Goal: Information Seeking & Learning: Check status

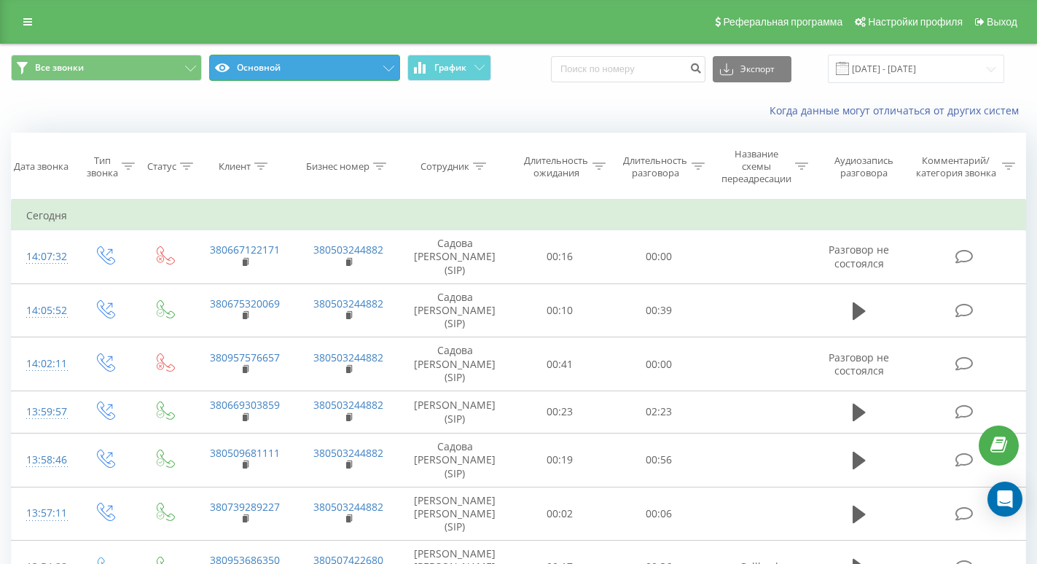
click at [262, 66] on button "Основной" at bounding box center [304, 68] width 191 height 26
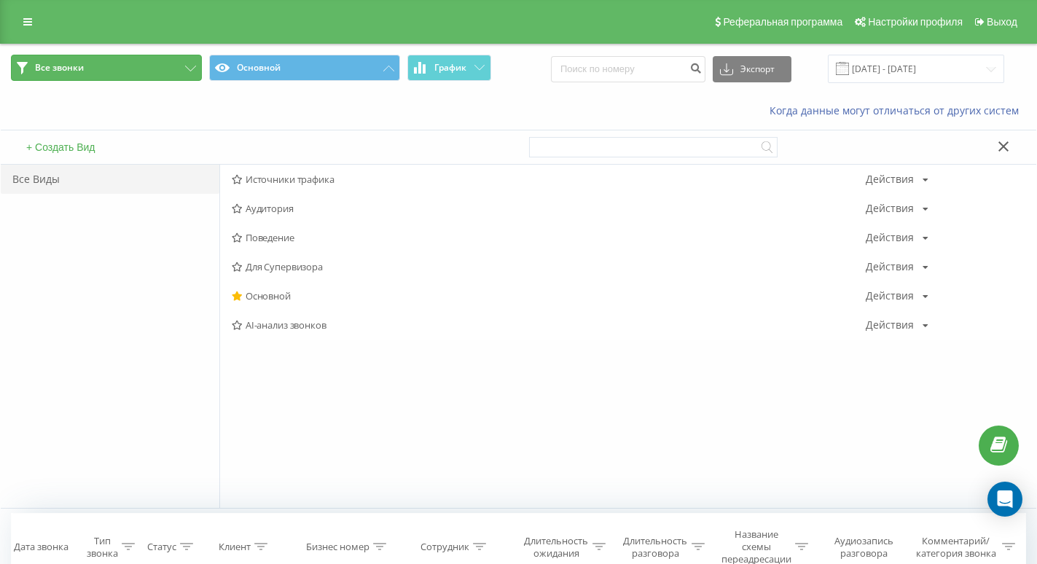
click at [184, 66] on button "Все звонки" at bounding box center [106, 68] width 191 height 26
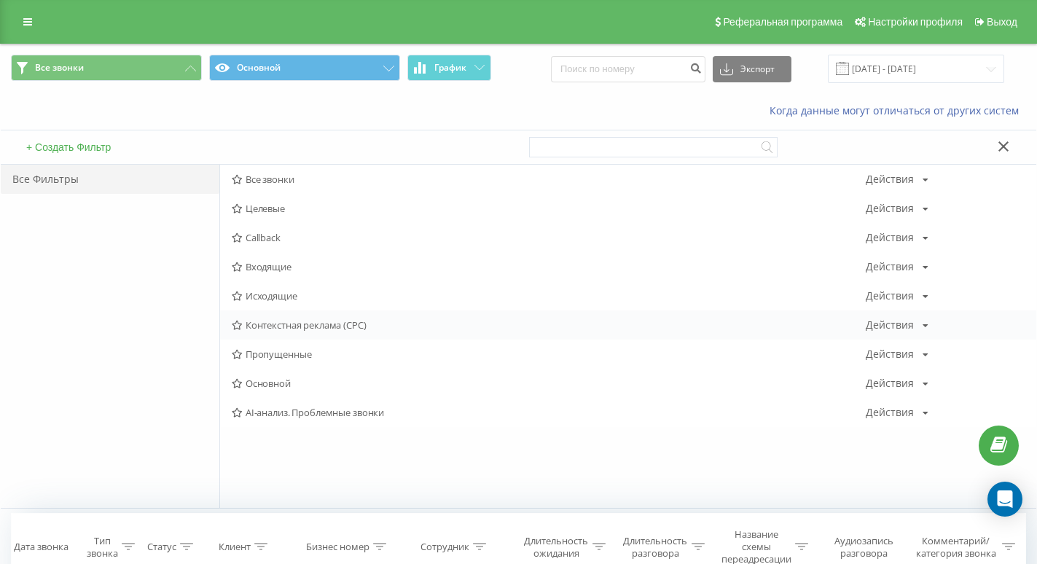
click at [346, 329] on span "Контекстная реклама (CPC)" at bounding box center [549, 325] width 634 height 10
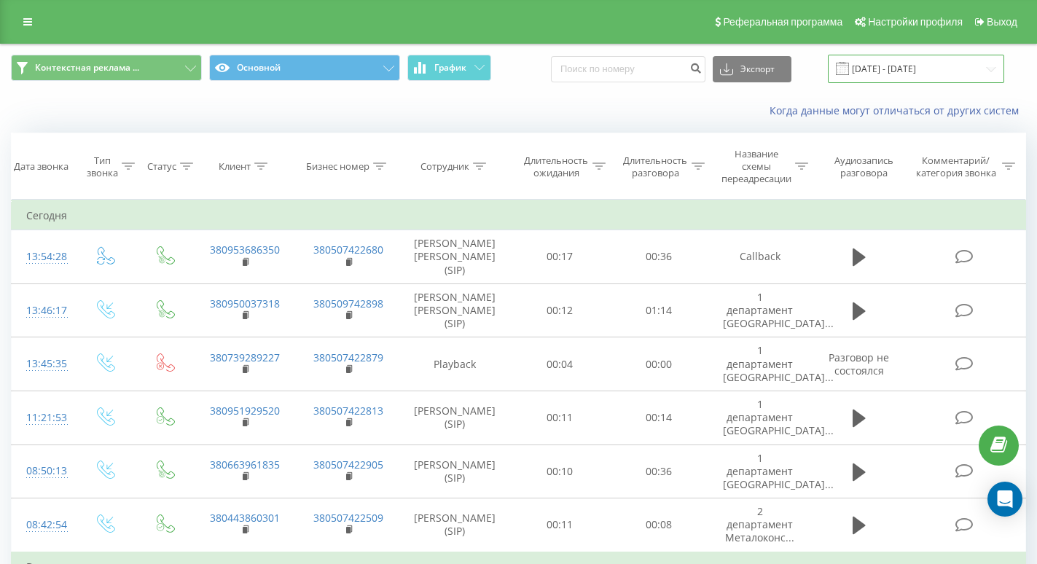
click at [909, 63] on input "[DATE] - [DATE]" at bounding box center [916, 69] width 176 height 28
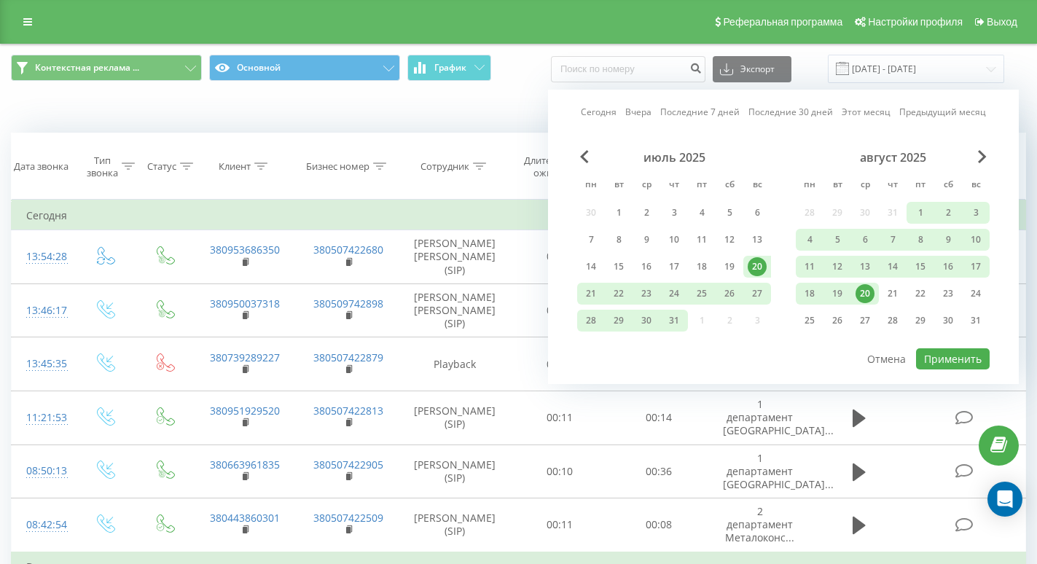
click at [871, 290] on div "20" at bounding box center [865, 293] width 19 height 19
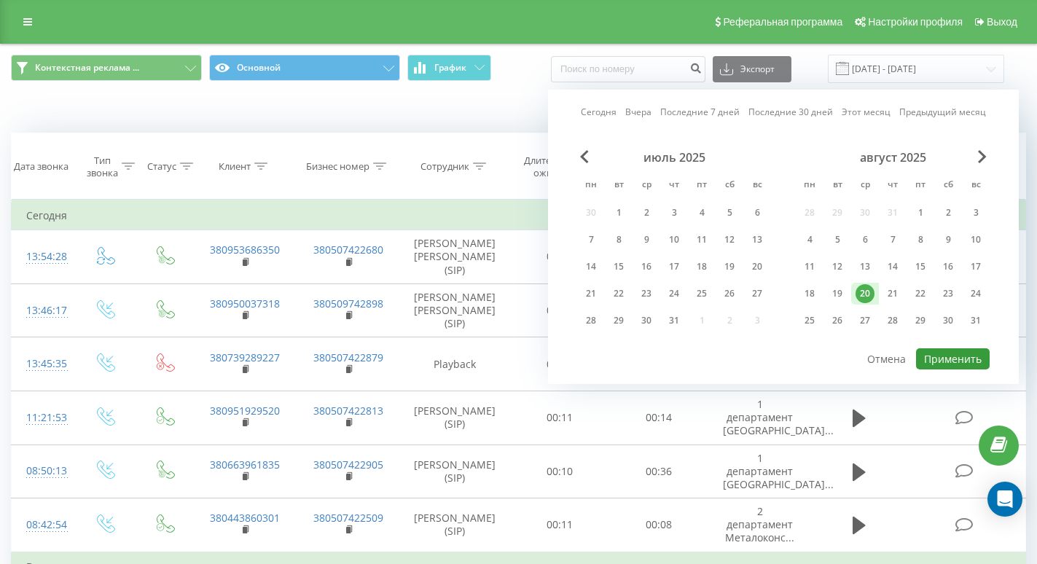
click at [951, 355] on button "Применить" at bounding box center [953, 358] width 74 height 21
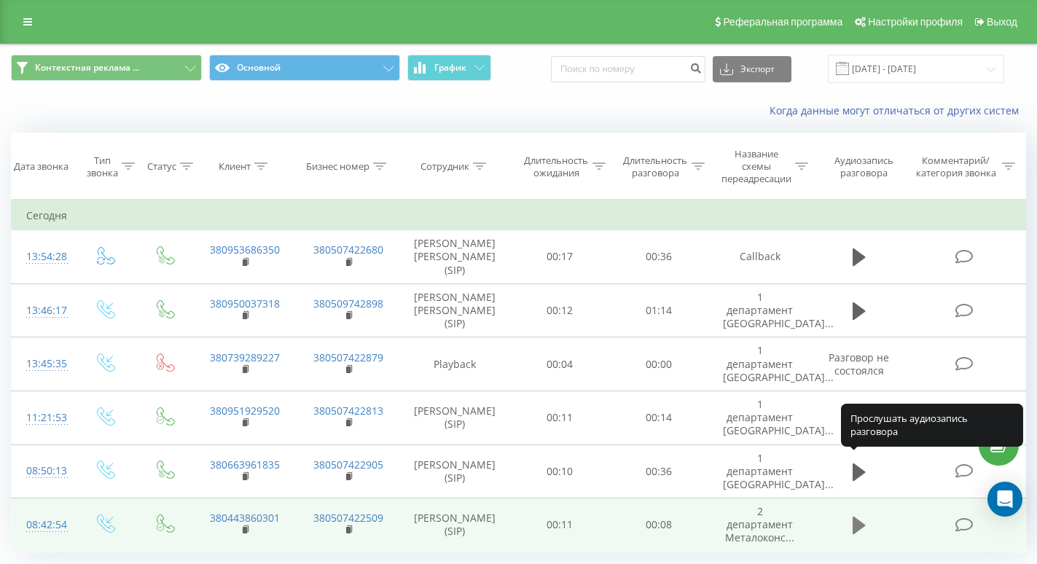
click at [856, 517] on icon at bounding box center [859, 525] width 13 height 17
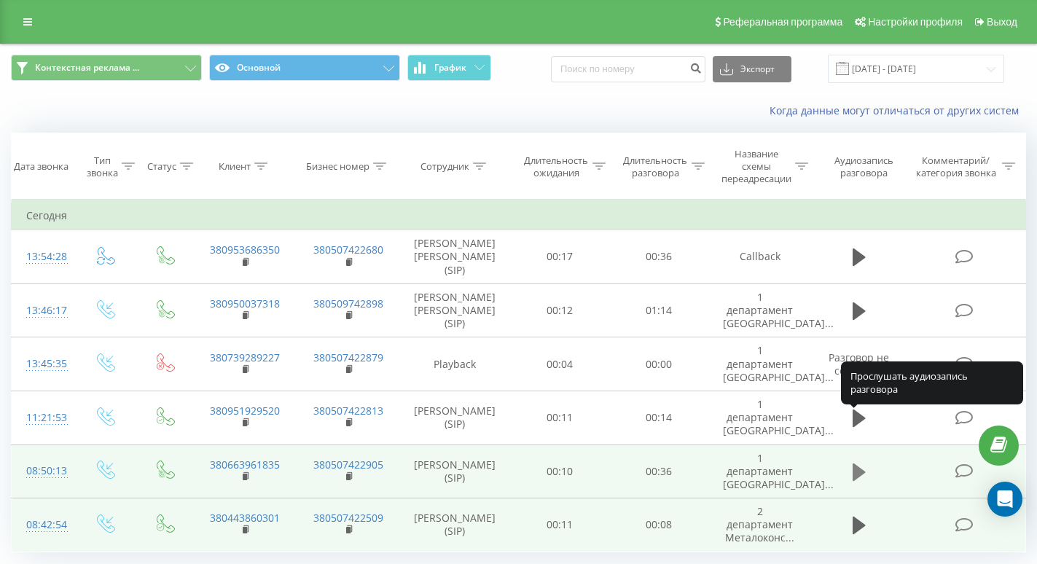
click at [857, 464] on icon at bounding box center [859, 472] width 13 height 17
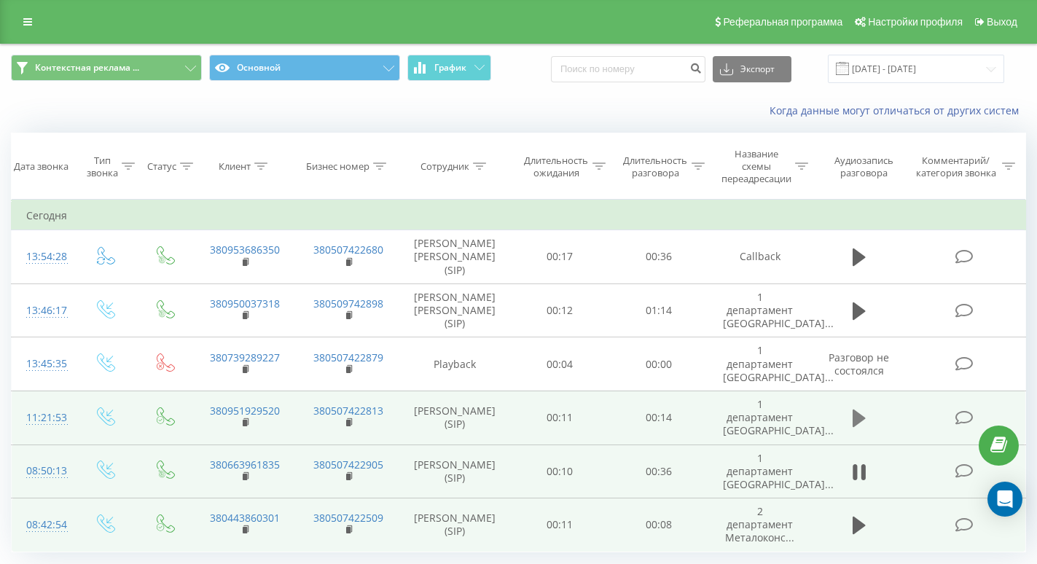
click at [855, 410] on icon at bounding box center [859, 418] width 13 height 17
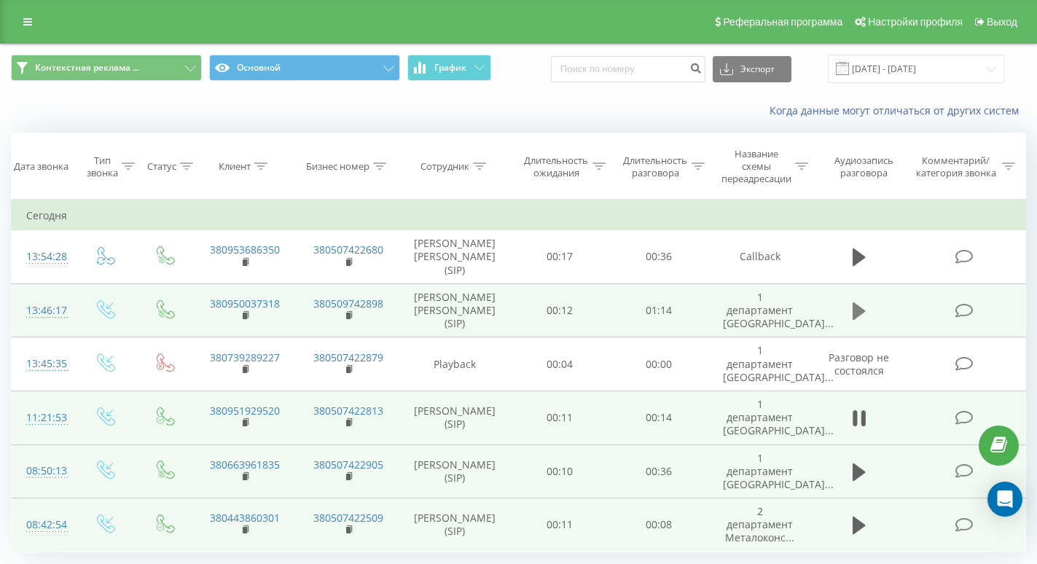
click at [857, 303] on icon at bounding box center [859, 311] width 13 height 17
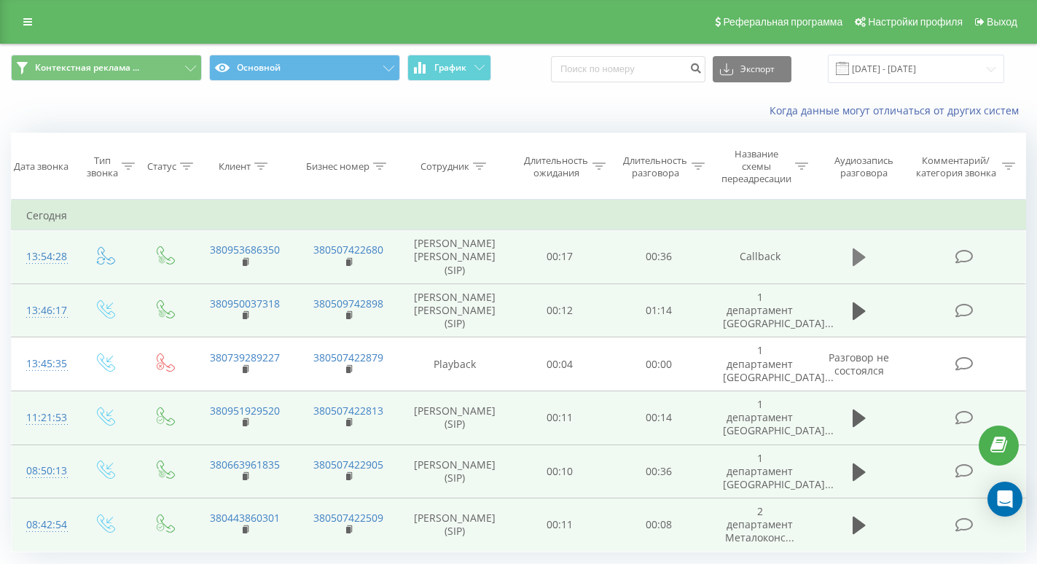
click at [864, 249] on icon at bounding box center [859, 257] width 13 height 20
click at [862, 251] on icon at bounding box center [863, 257] width 4 height 16
click at [976, 63] on input "[DATE] - [DATE]" at bounding box center [916, 69] width 176 height 28
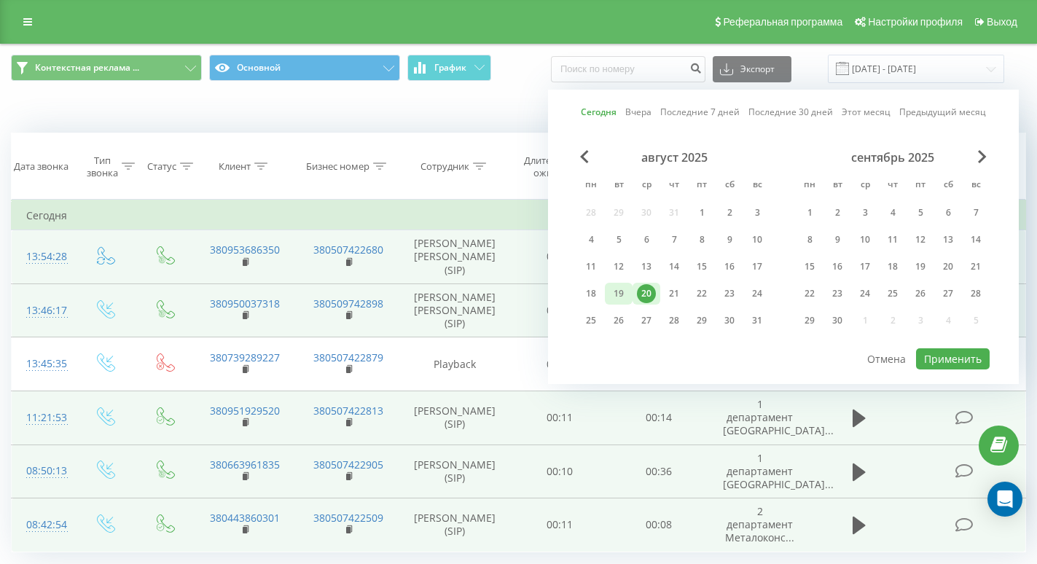
click at [623, 293] on div "19" at bounding box center [618, 293] width 19 height 19
click at [932, 356] on button "Применить" at bounding box center [953, 358] width 74 height 21
type input "[DATE] - [DATE]"
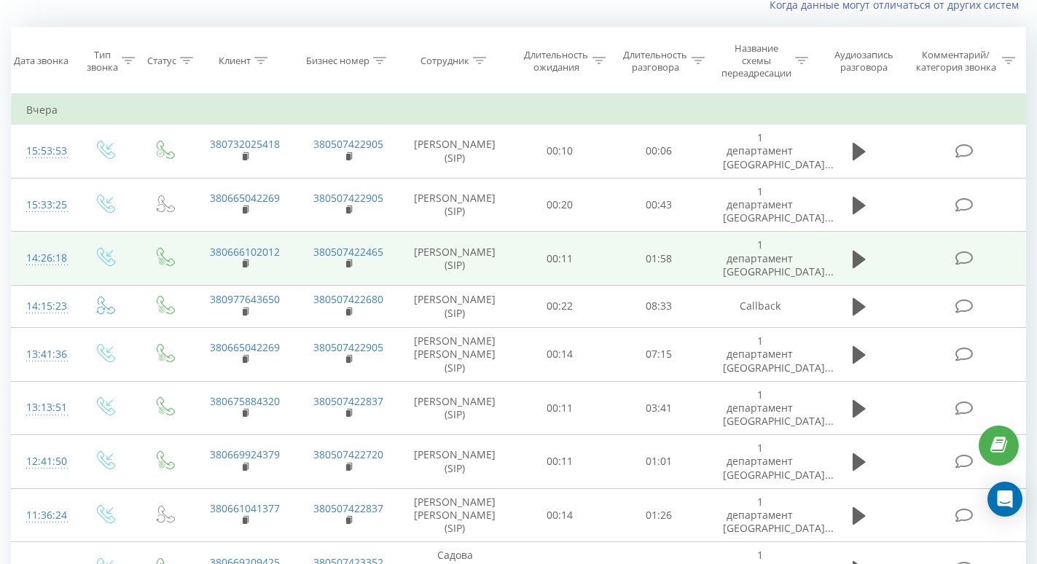
scroll to position [230, 0]
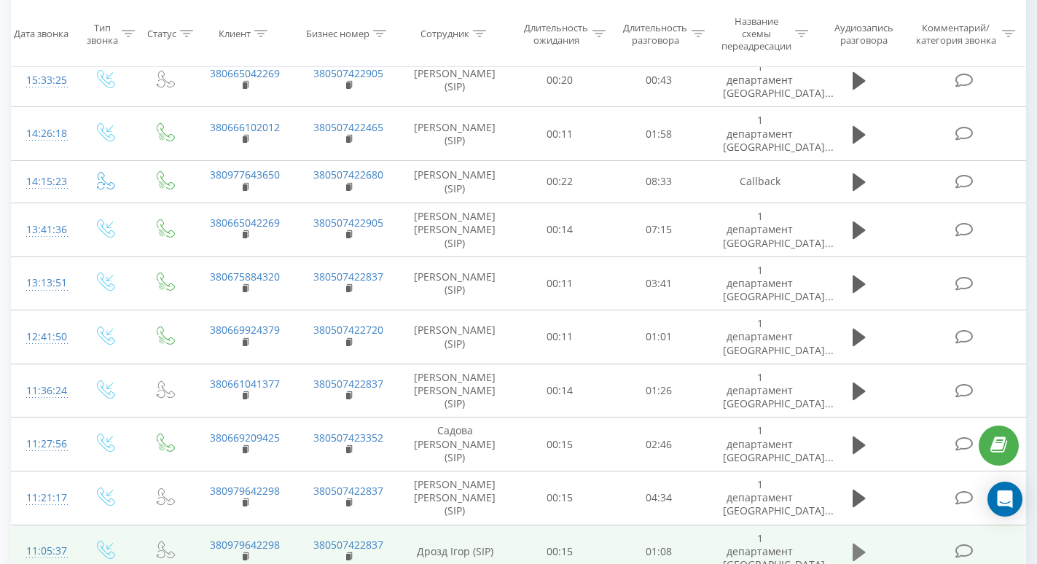
click at [862, 542] on icon at bounding box center [859, 552] width 13 height 20
click at [863, 545] on icon at bounding box center [863, 553] width 4 height 16
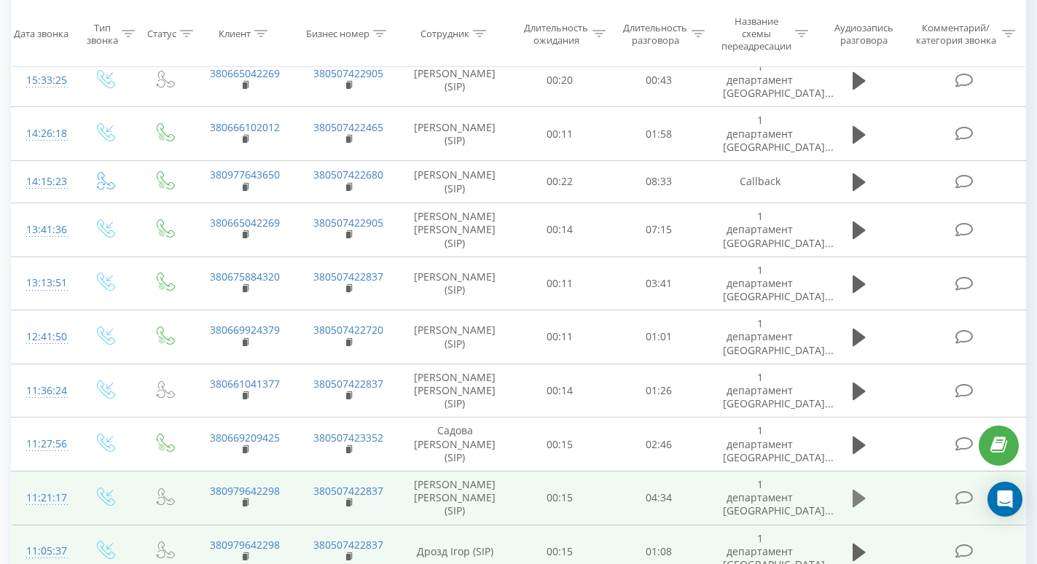
click at [859, 490] on icon at bounding box center [859, 498] width 13 height 17
click at [861, 488] on icon at bounding box center [859, 498] width 13 height 20
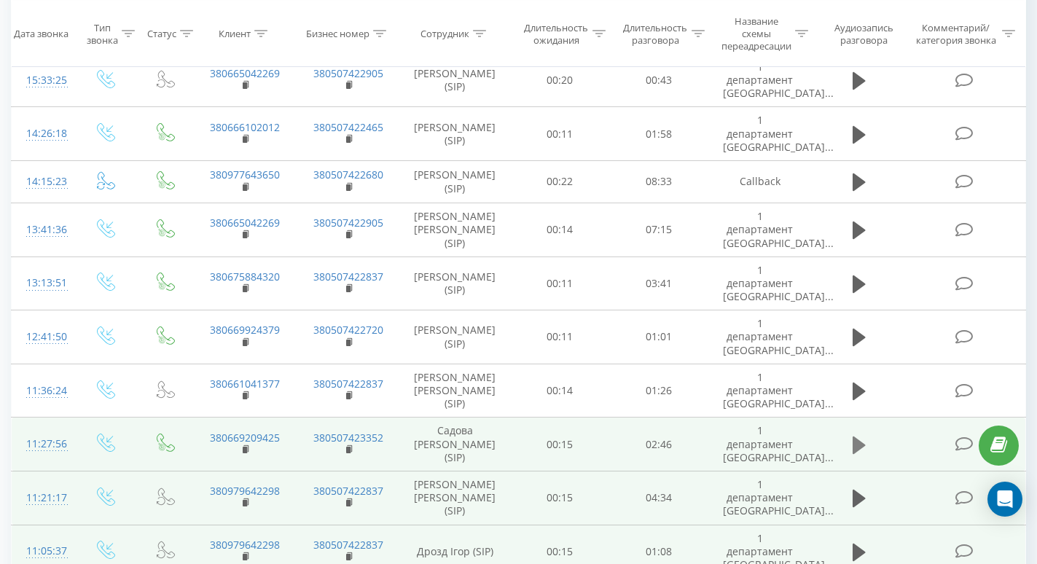
click at [856, 435] on icon at bounding box center [859, 445] width 13 height 20
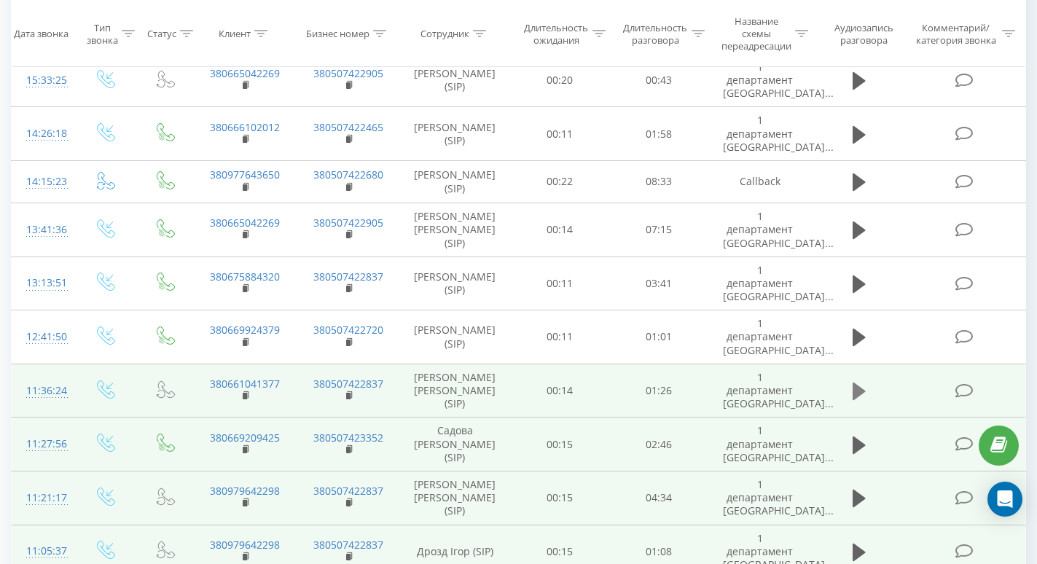
click at [861, 383] on icon at bounding box center [859, 391] width 13 height 17
click at [856, 383] on icon at bounding box center [855, 391] width 4 height 16
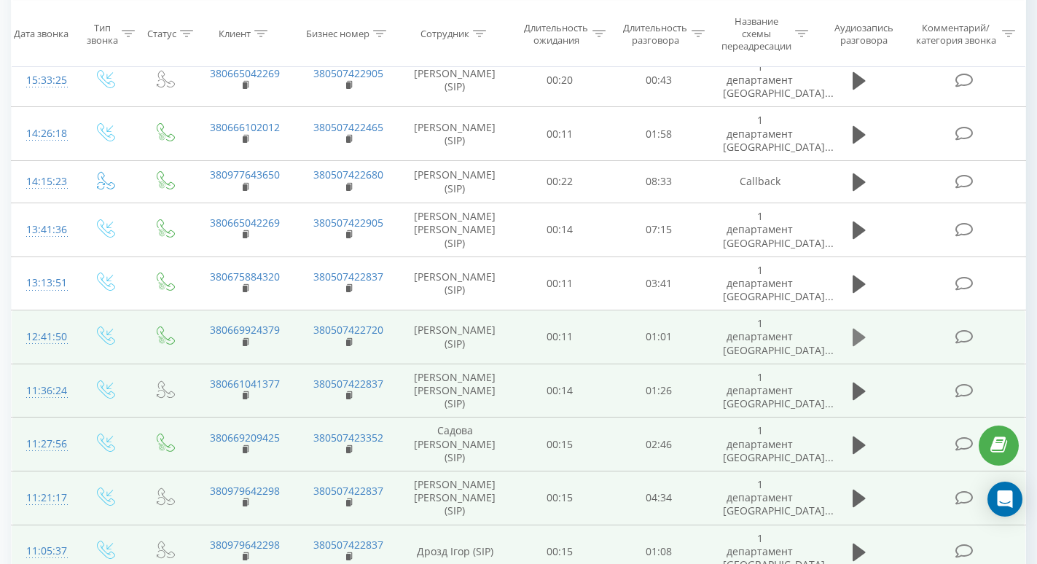
click at [851, 327] on button at bounding box center [860, 338] width 22 height 22
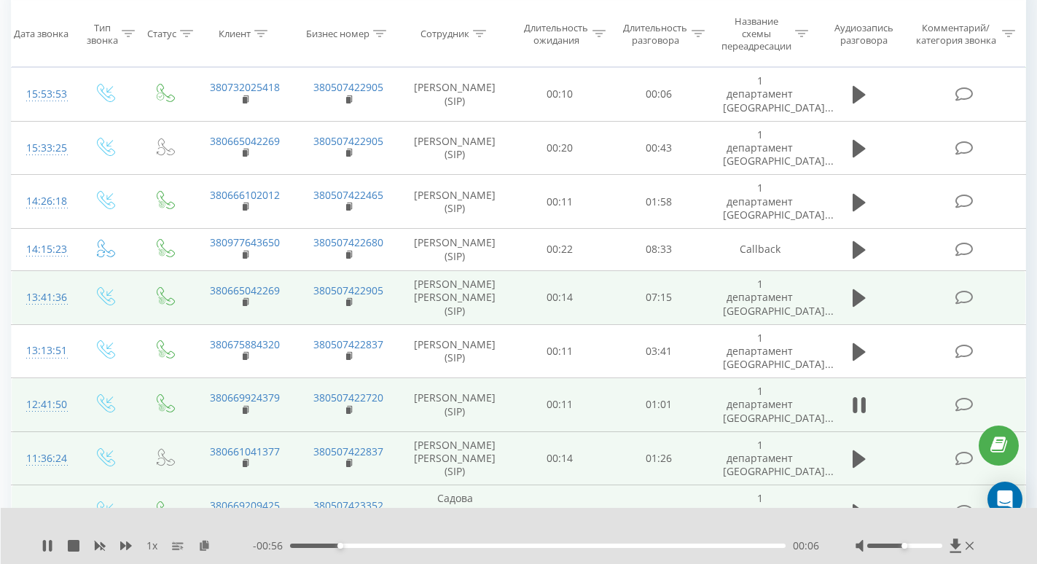
scroll to position [157, 0]
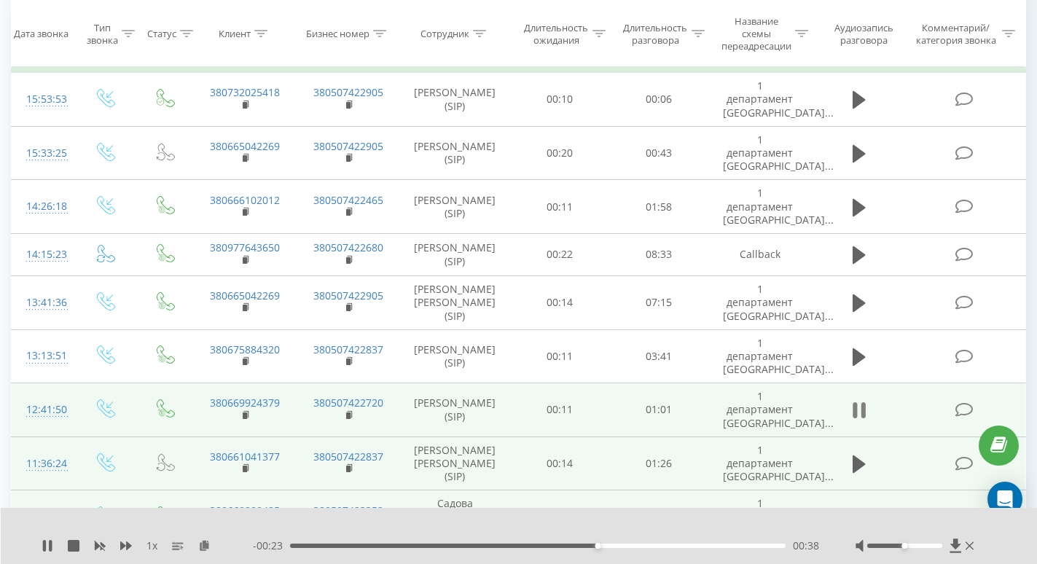
click at [857, 402] on icon at bounding box center [855, 410] width 4 height 16
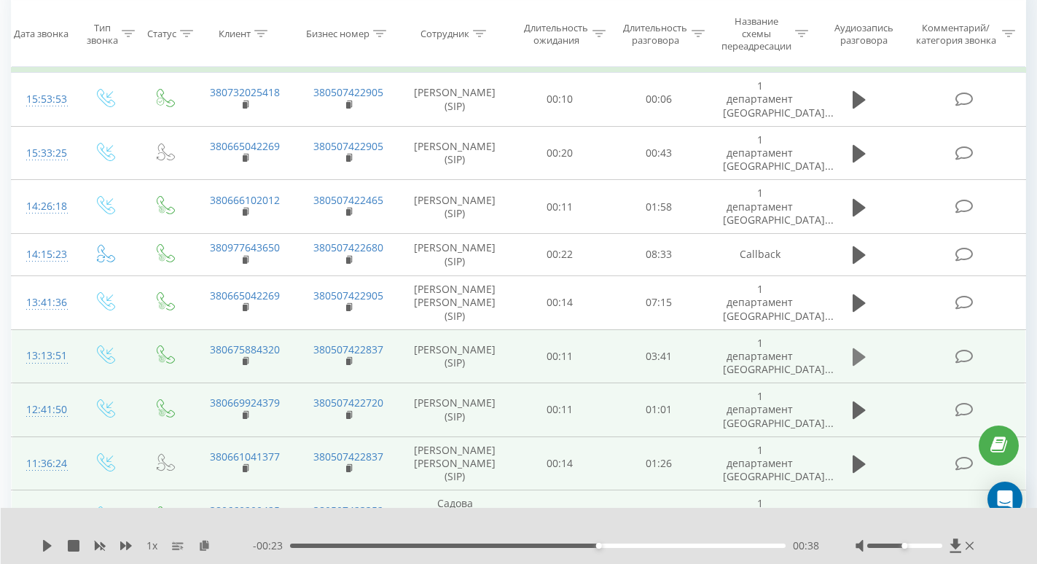
click at [861, 348] on icon at bounding box center [859, 356] width 13 height 17
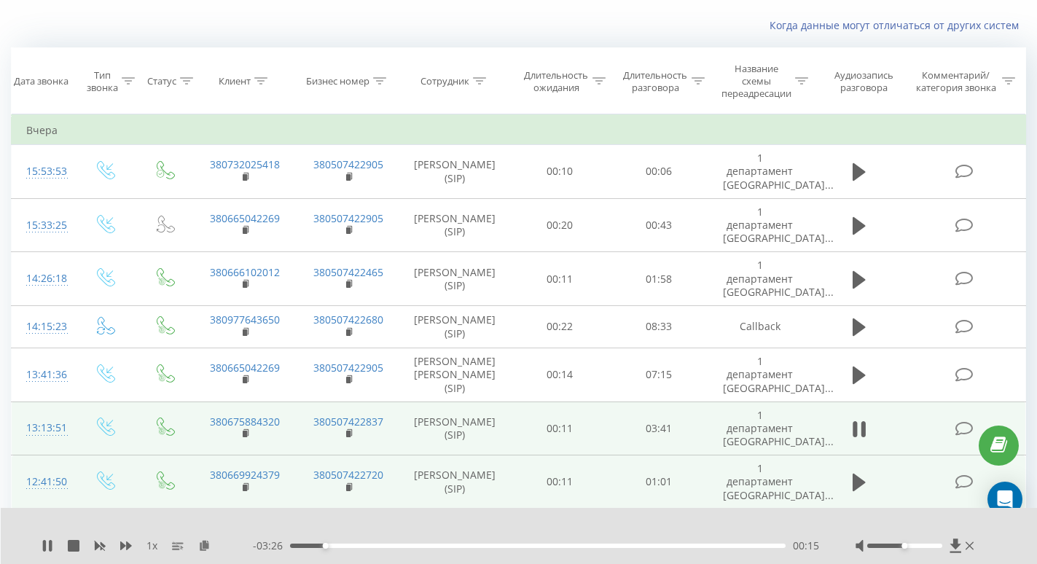
scroll to position [85, 0]
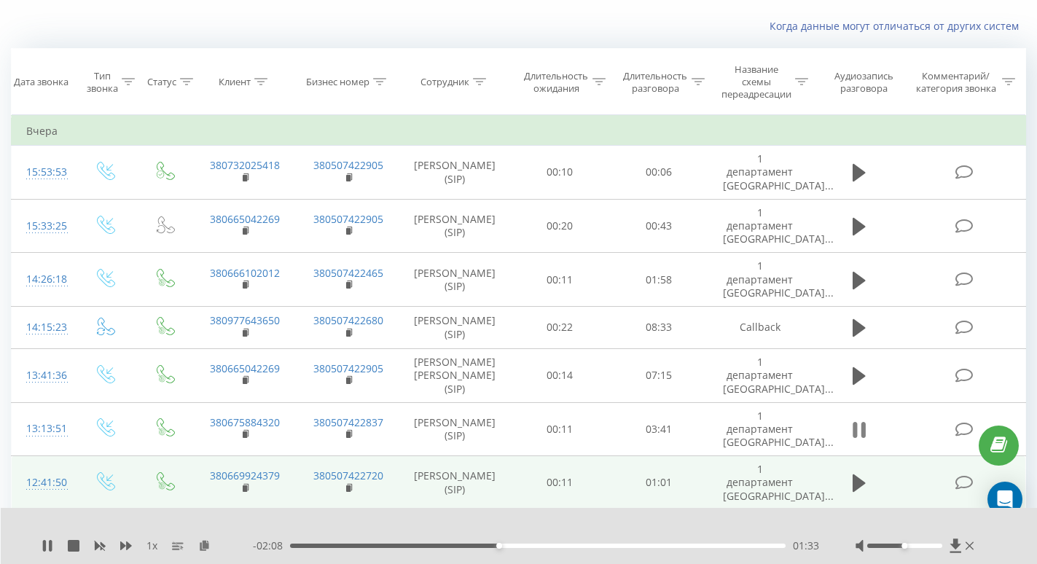
click at [853, 420] on icon at bounding box center [859, 430] width 13 height 20
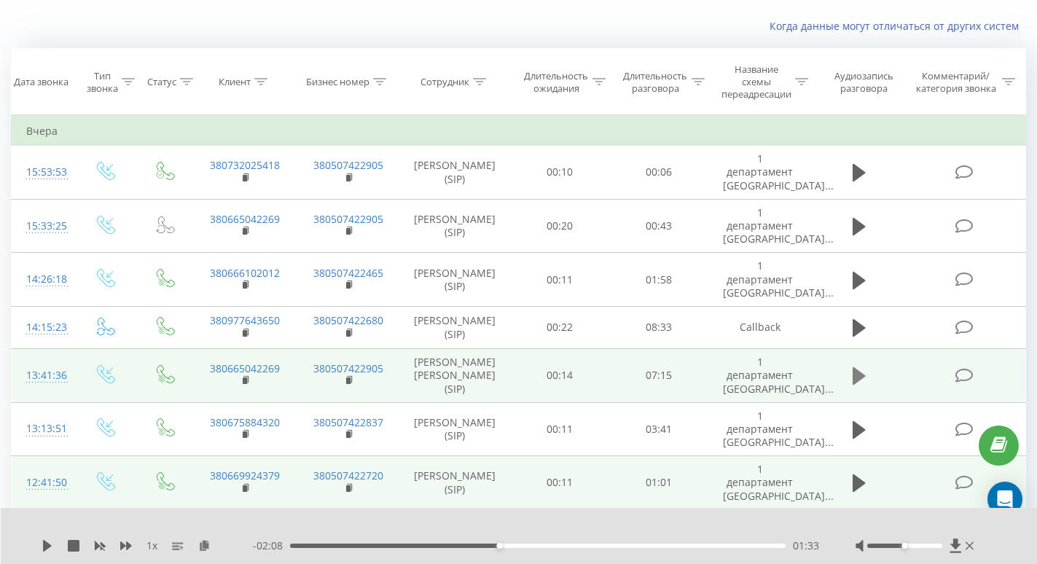
click at [859, 366] on icon at bounding box center [859, 376] width 13 height 20
click at [328, 545] on div "00:33" at bounding box center [538, 546] width 496 height 4
click at [370, 546] on div "01:10" at bounding box center [538, 546] width 496 height 4
click at [539, 546] on div "03:38" at bounding box center [538, 546] width 496 height 4
click at [861, 366] on icon at bounding box center [859, 376] width 13 height 20
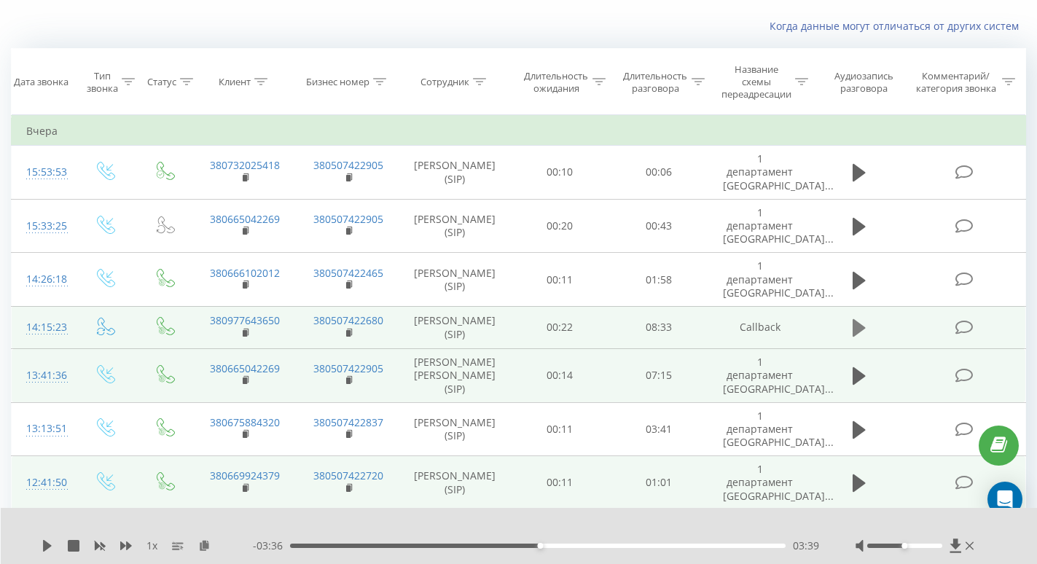
click at [857, 318] on icon at bounding box center [859, 328] width 13 height 20
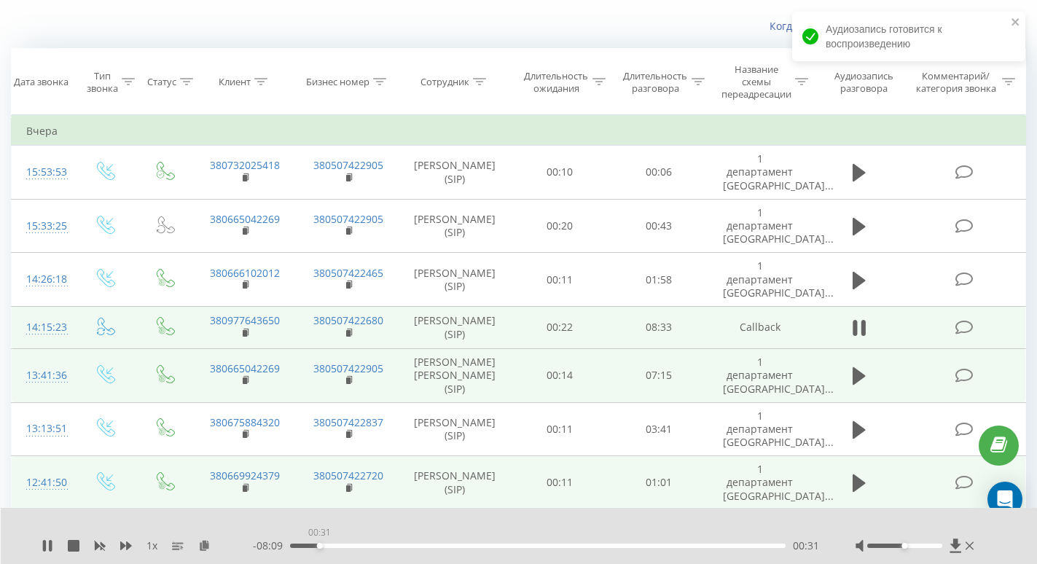
click at [319, 546] on div "00:31" at bounding box center [538, 546] width 496 height 4
click at [378, 545] on div "00:31" at bounding box center [538, 546] width 496 height 4
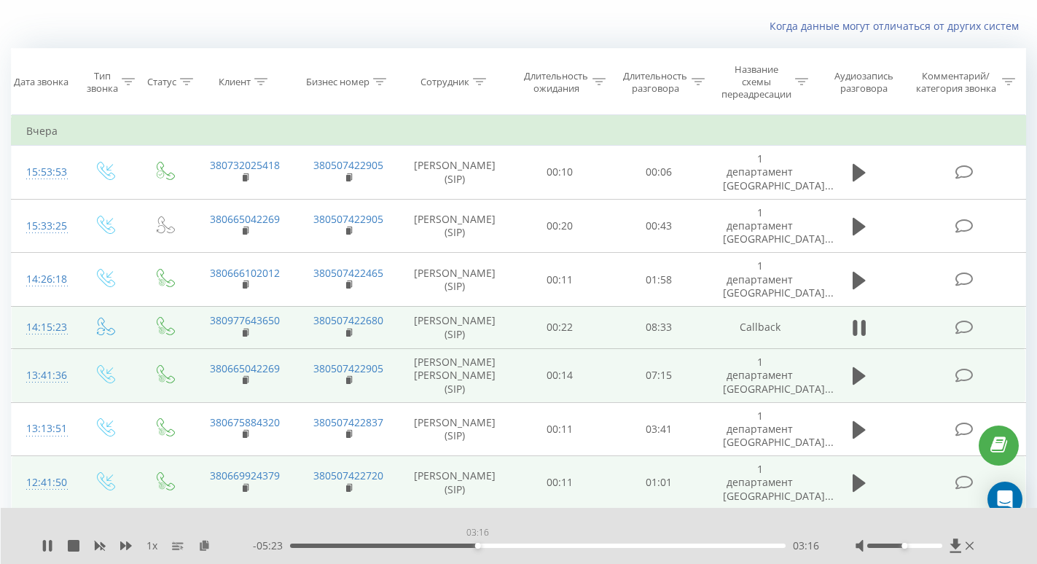
click at [477, 545] on div "03:16" at bounding box center [538, 546] width 496 height 4
click at [593, 548] on div "- 05:22 03:18 03:18" at bounding box center [536, 546] width 566 height 15
click at [593, 546] on div "03:19" at bounding box center [538, 546] width 496 height 4
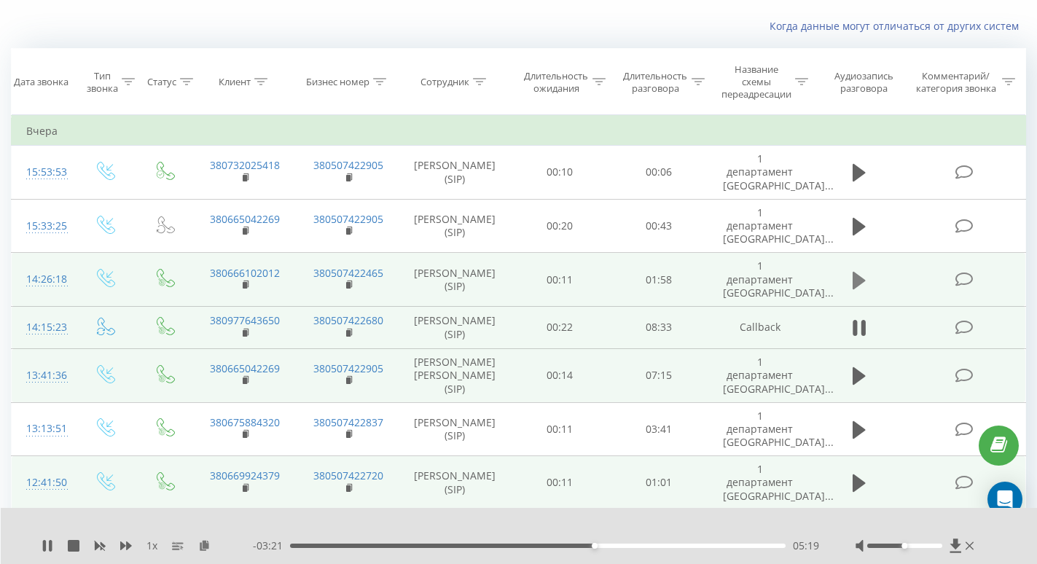
click at [858, 271] on icon at bounding box center [859, 279] width 13 height 17
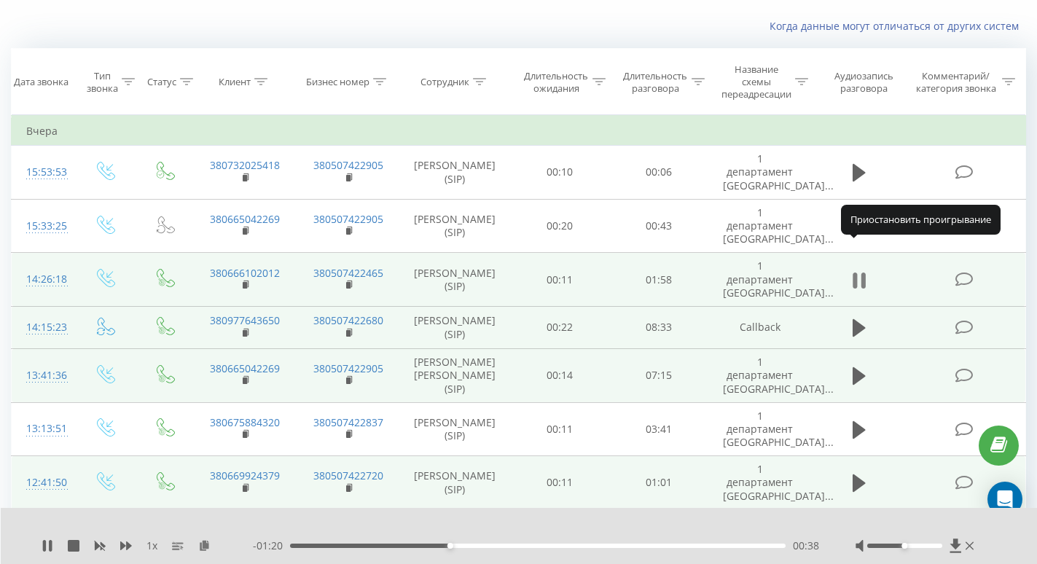
click at [862, 273] on icon at bounding box center [863, 281] width 4 height 16
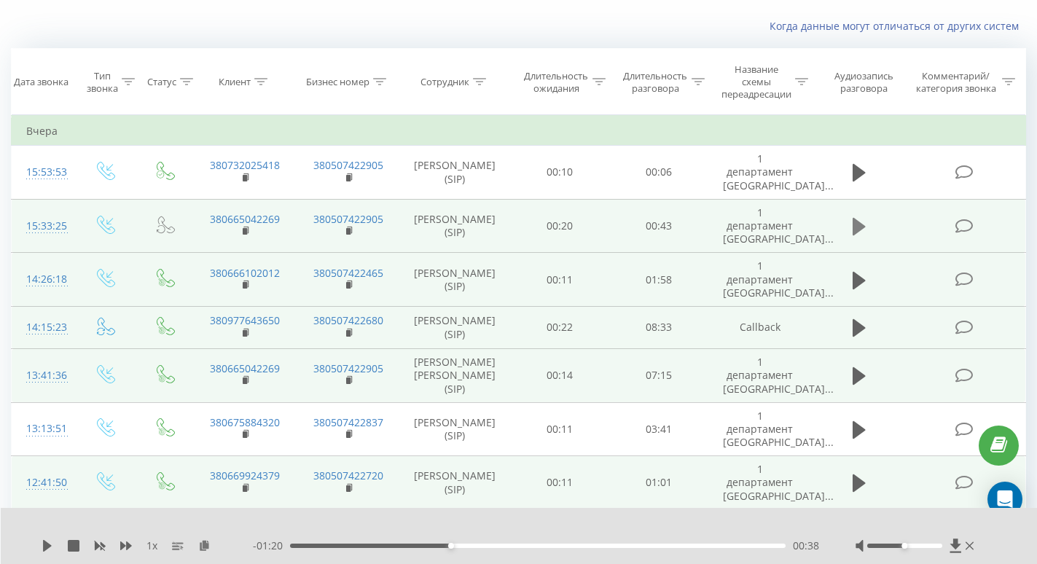
click at [862, 216] on icon at bounding box center [859, 226] width 13 height 20
